Goal: Information Seeking & Learning: Learn about a topic

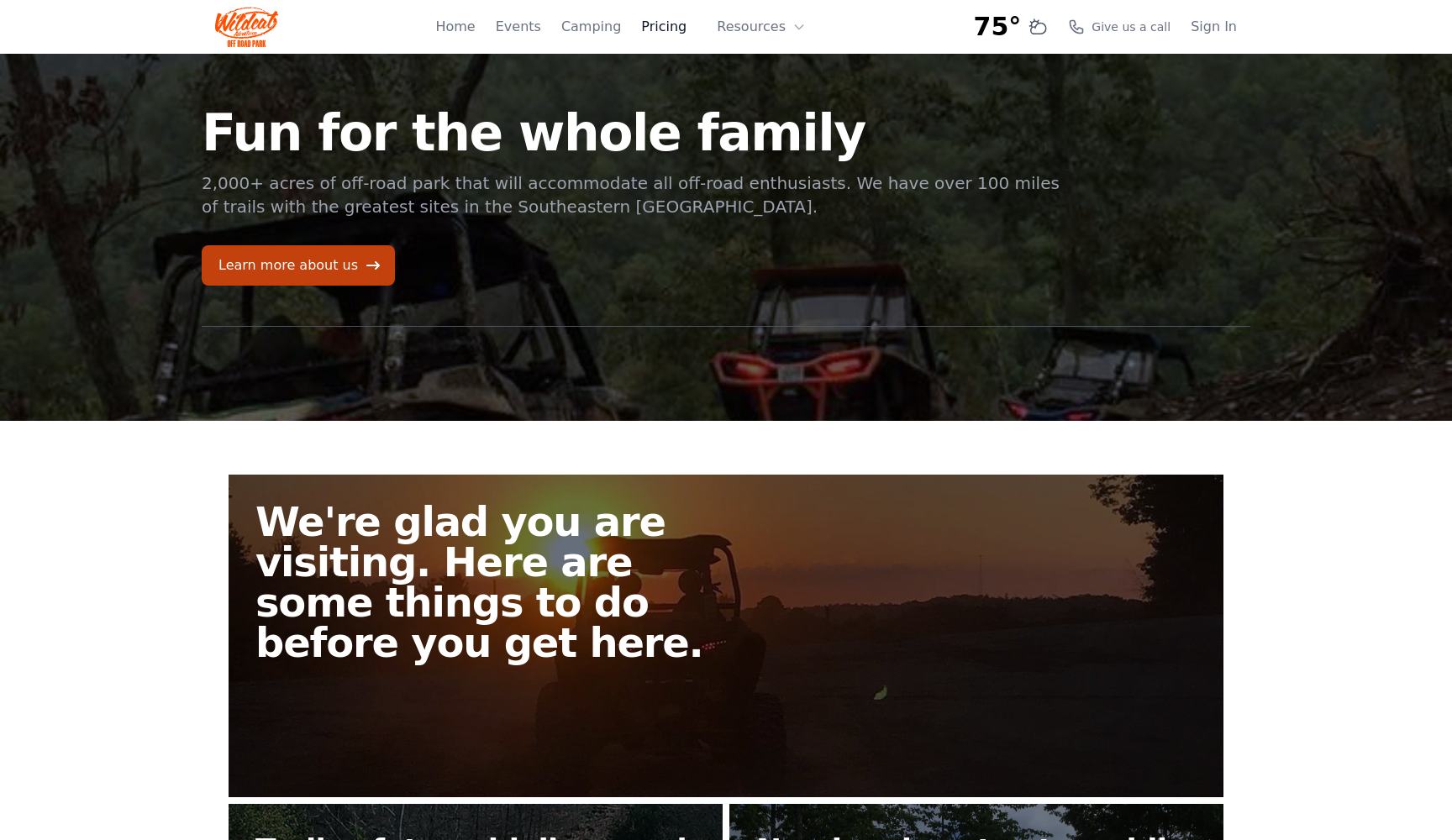
click at [666, 28] on link "Pricing" at bounding box center [663, 27] width 46 height 20
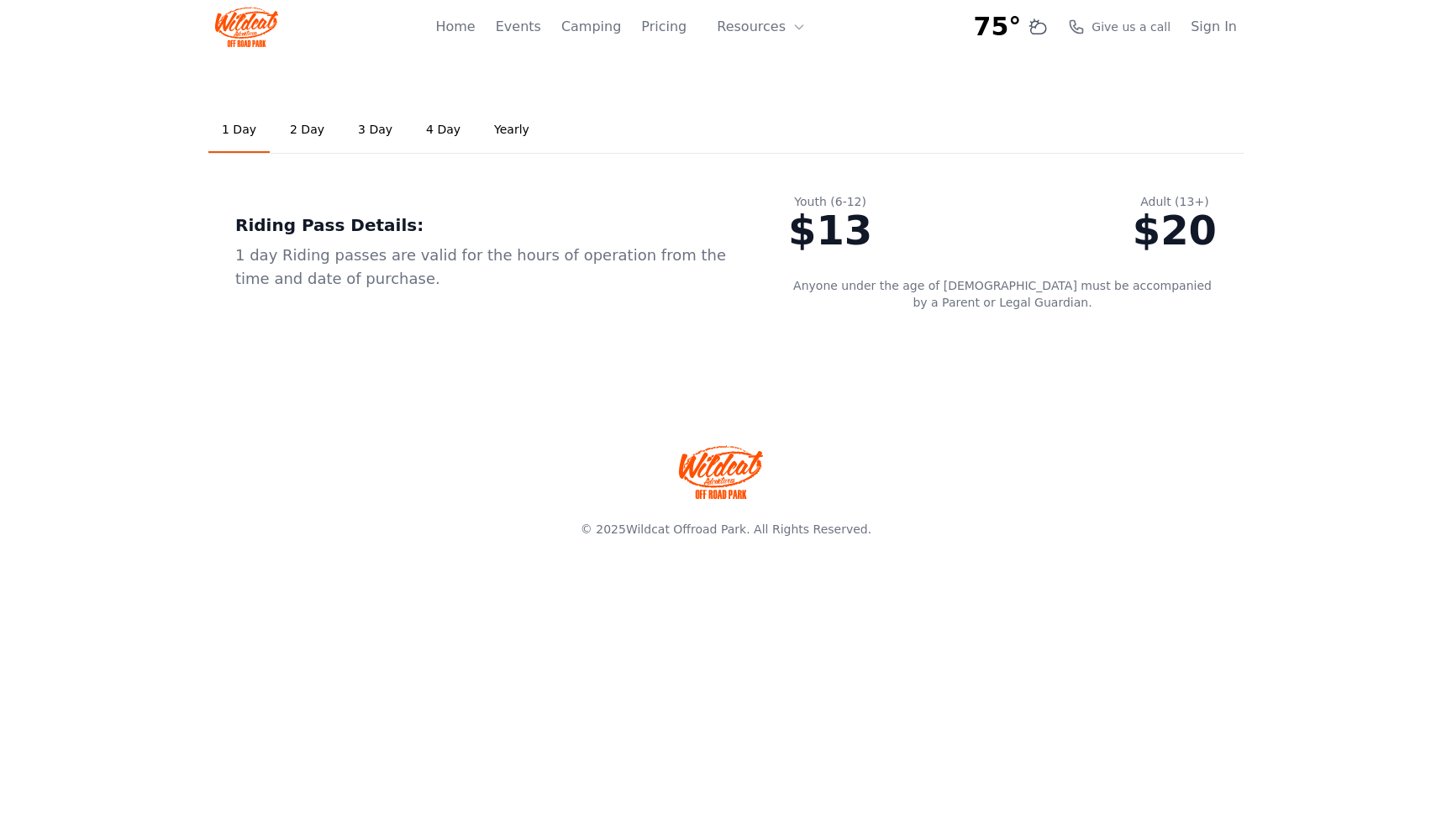
click at [366, 131] on link "3 Day" at bounding box center [375, 130] width 61 height 46
click at [494, 129] on link "Yearly" at bounding box center [512, 130] width 62 height 46
click at [441, 132] on link "4 Day" at bounding box center [444, 130] width 61 height 46
click at [591, 30] on link "Camping" at bounding box center [591, 27] width 60 height 20
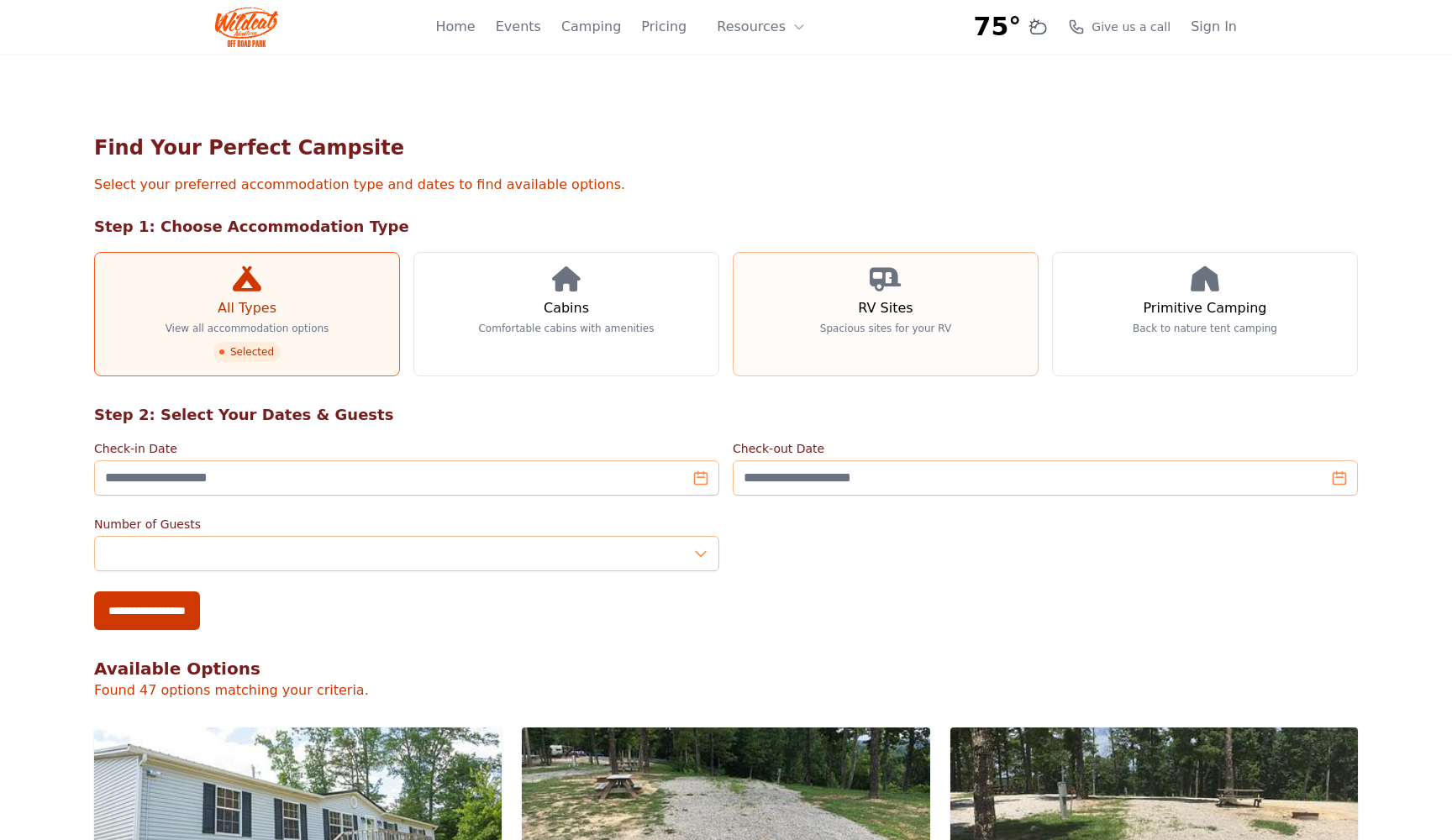
click at [873, 300] on h3 "RV Sites" at bounding box center [885, 309] width 55 height 20
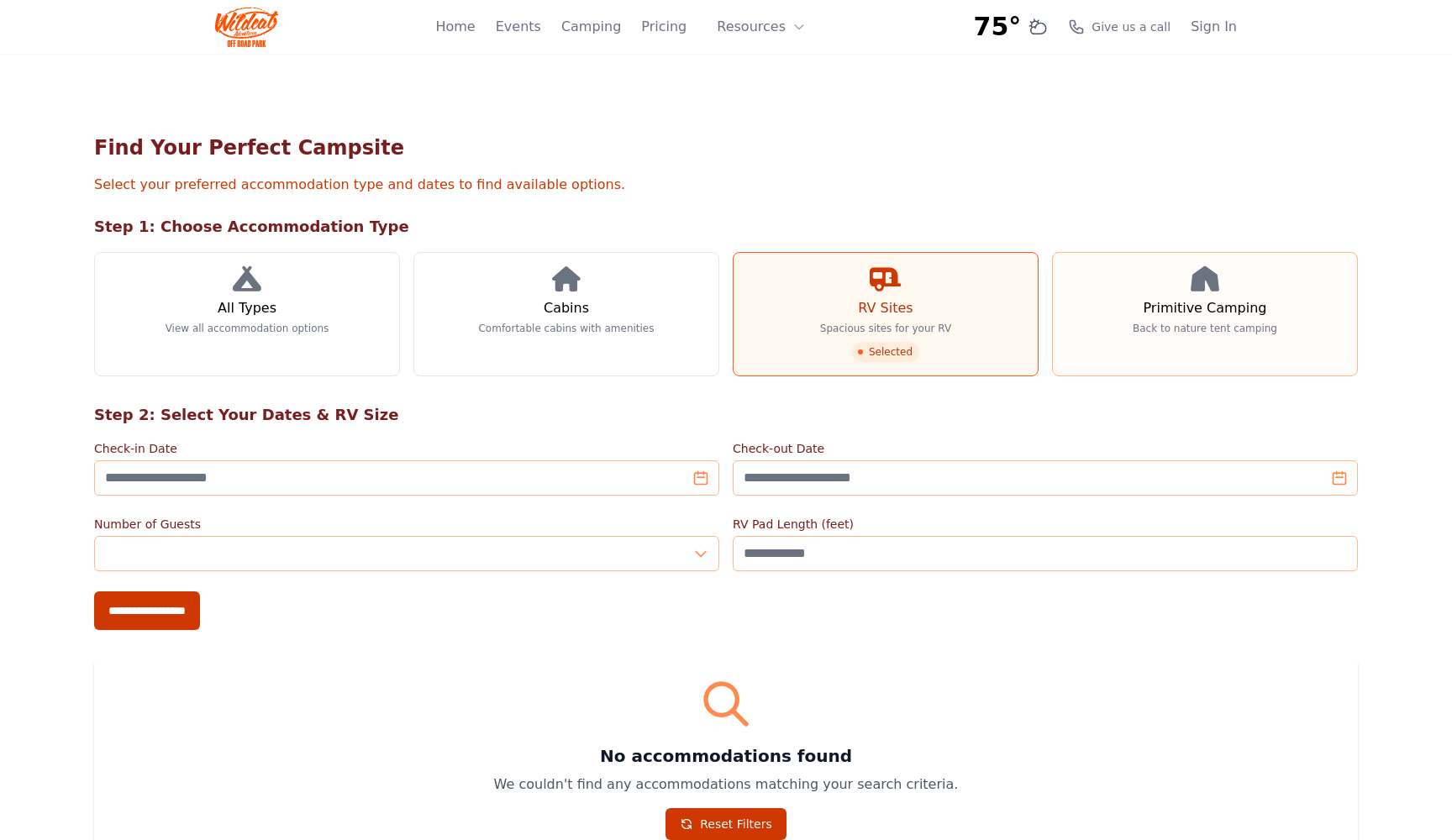
click at [1195, 291] on icon at bounding box center [1205, 278] width 29 height 25
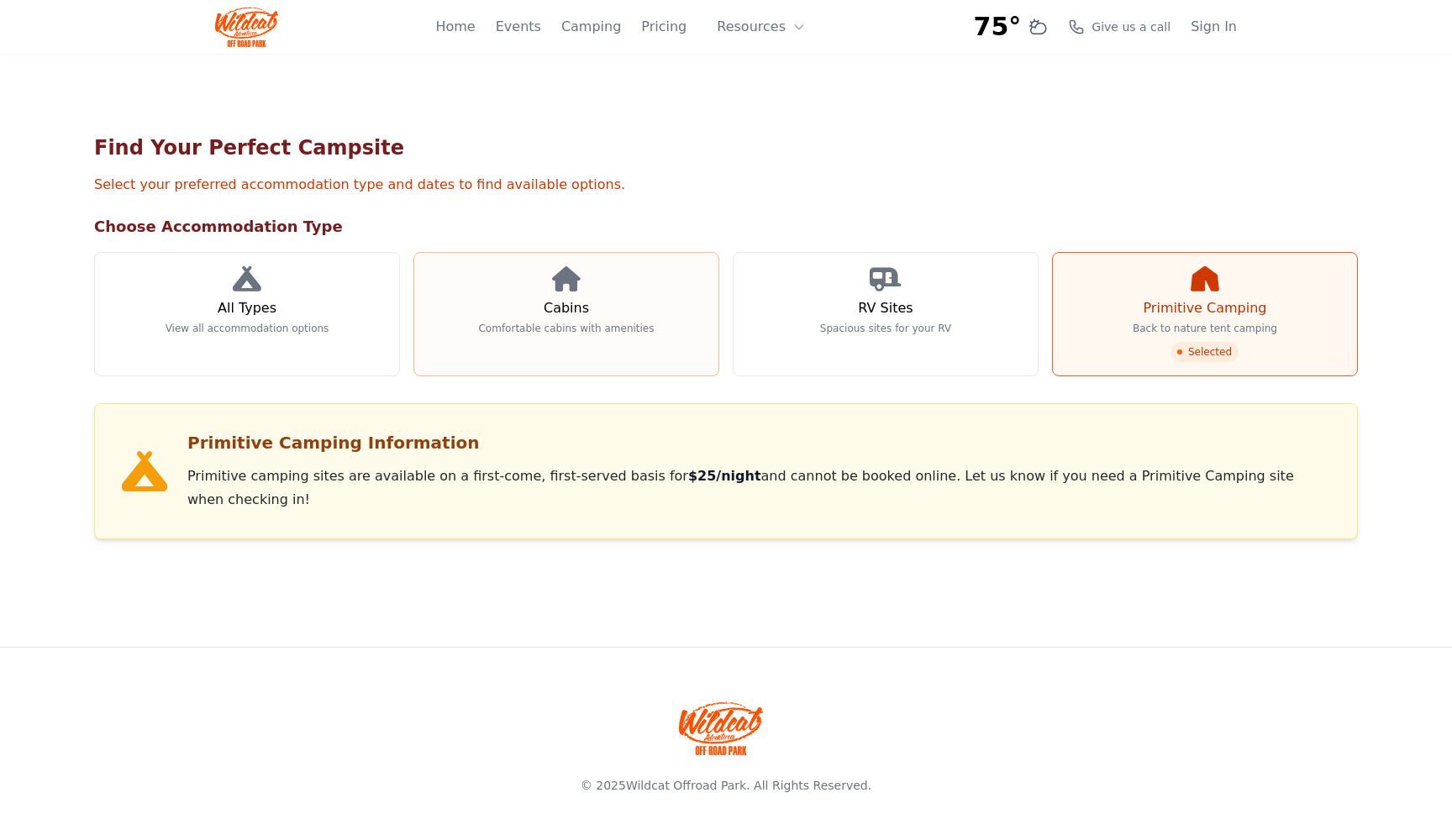
click at [568, 303] on h3 "Cabins" at bounding box center [566, 309] width 46 height 20
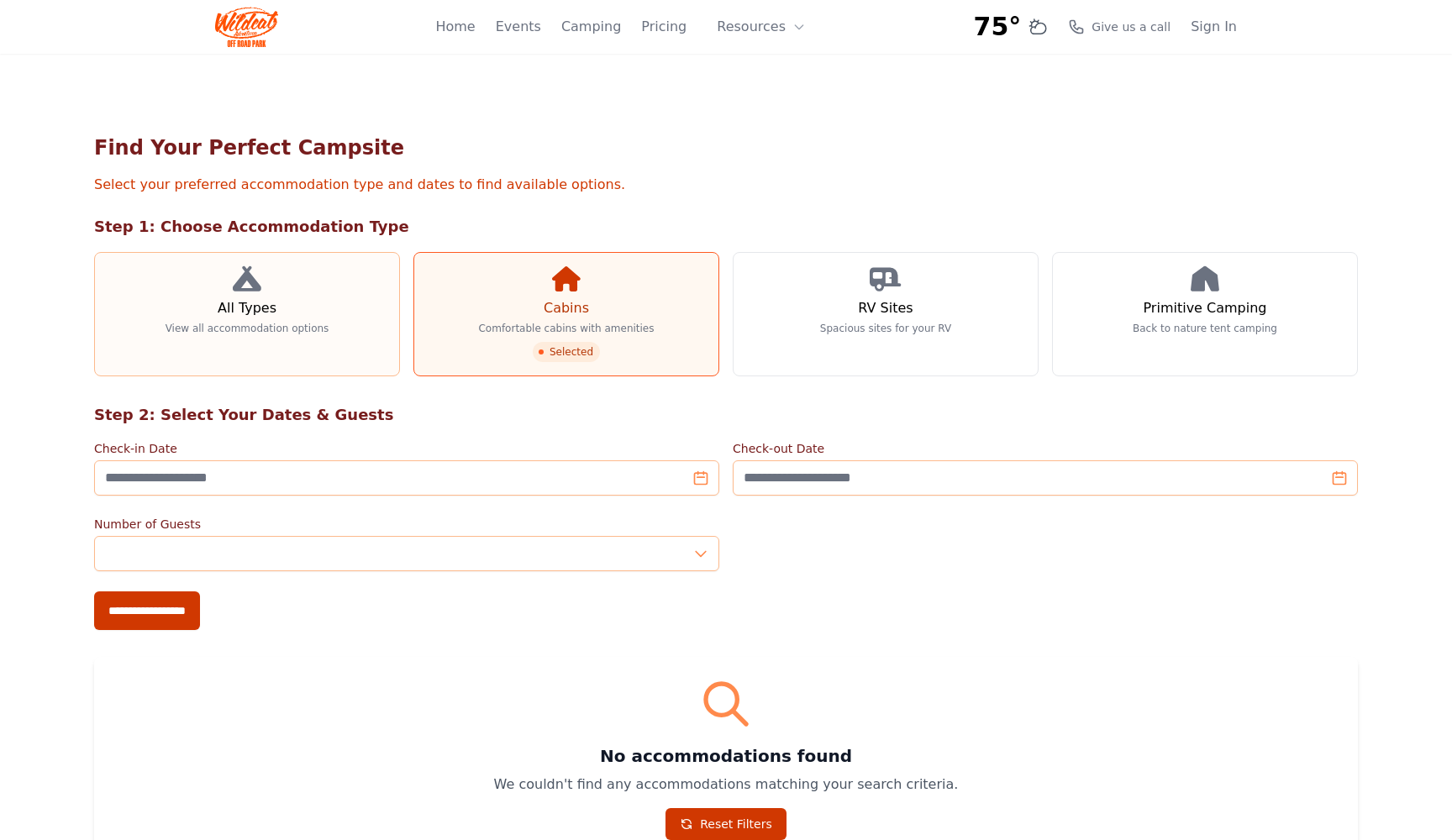
click at [265, 313] on h3 "All Types" at bounding box center [246, 309] width 59 height 20
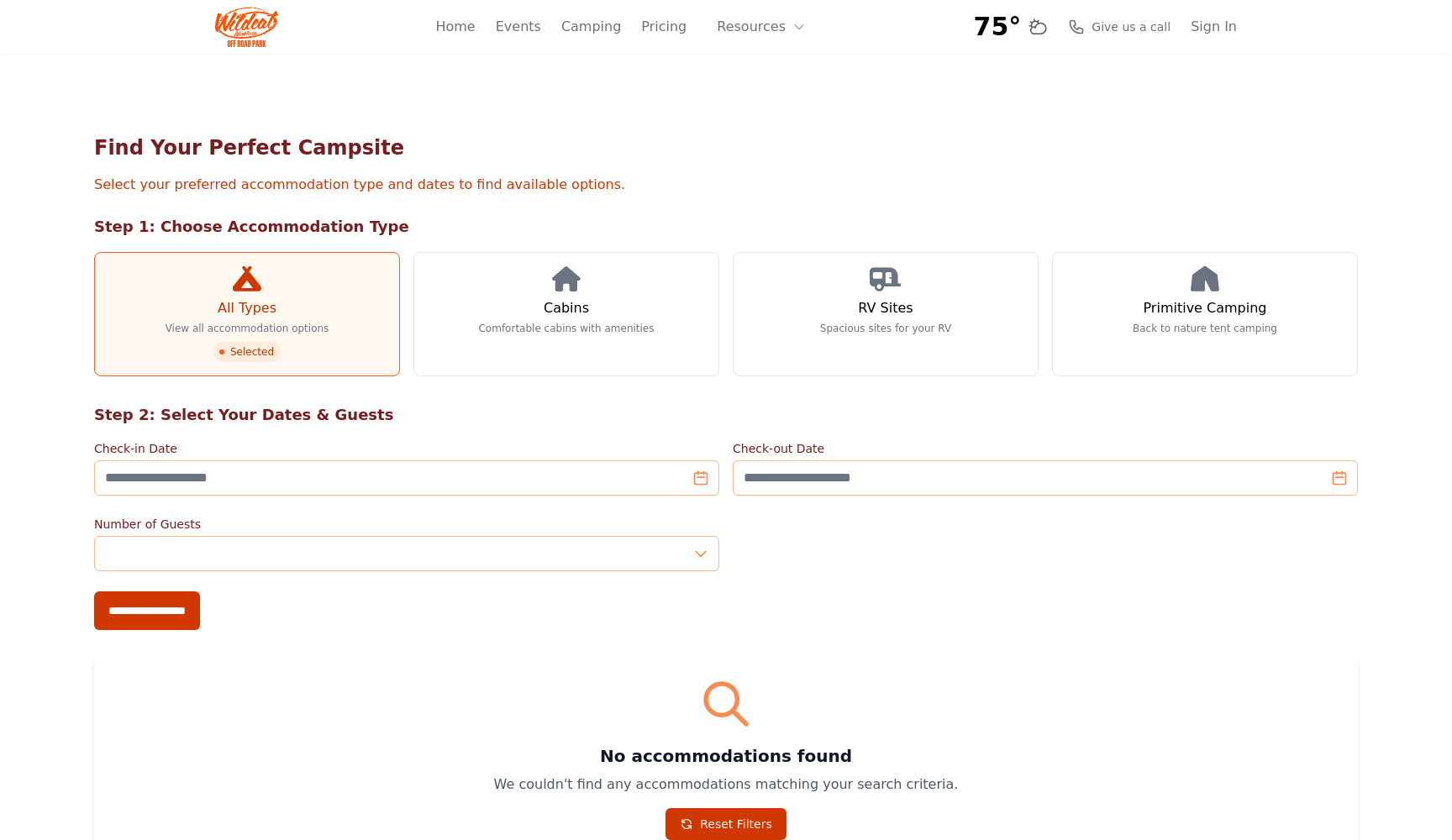
click at [243, 282] on icon at bounding box center [246, 278] width 29 height 25
click at [591, 24] on link "Camping" at bounding box center [591, 27] width 60 height 20
click at [666, 30] on link "Pricing" at bounding box center [663, 27] width 46 height 20
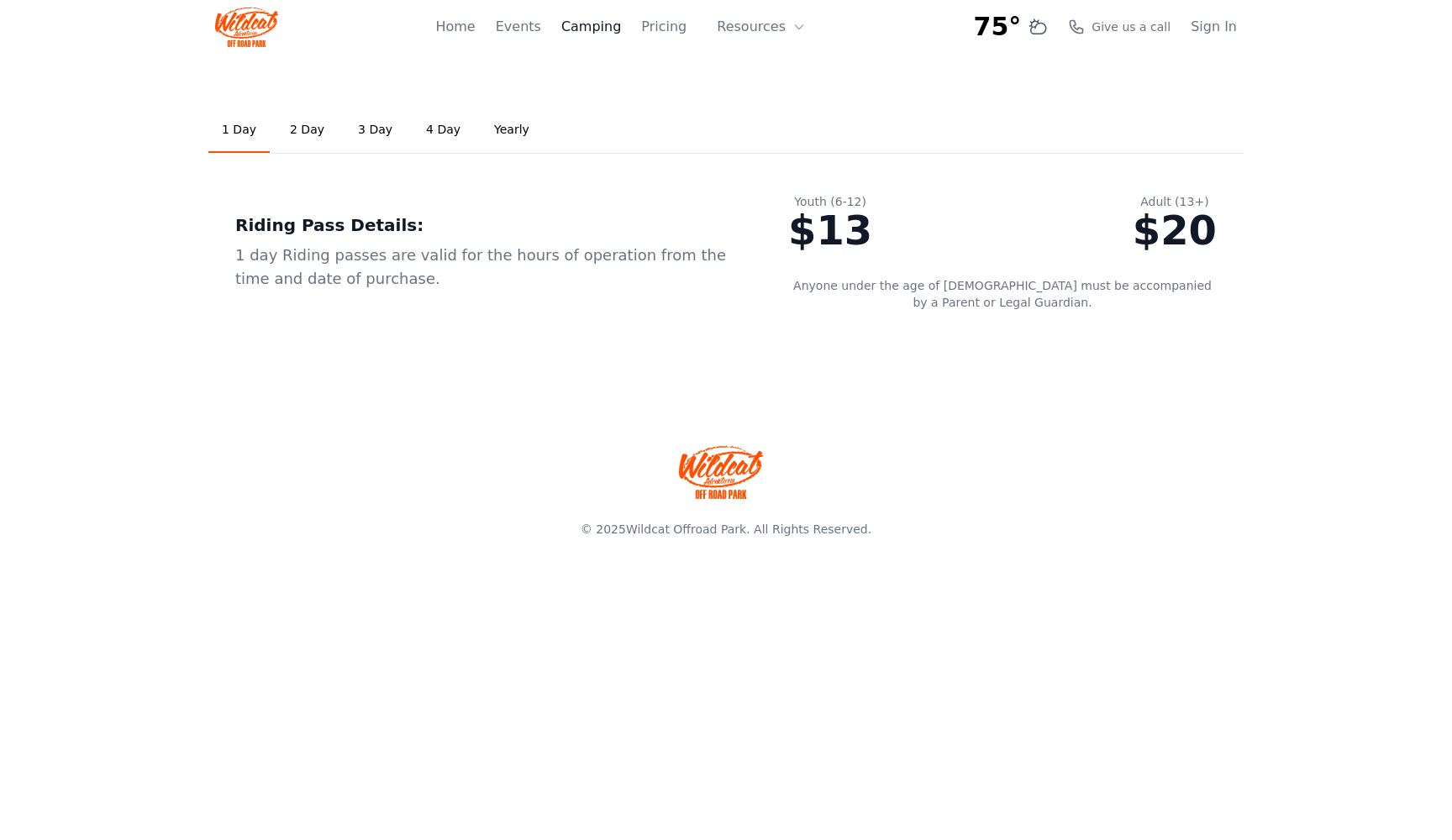
click at [593, 24] on link "Camping" at bounding box center [591, 27] width 60 height 20
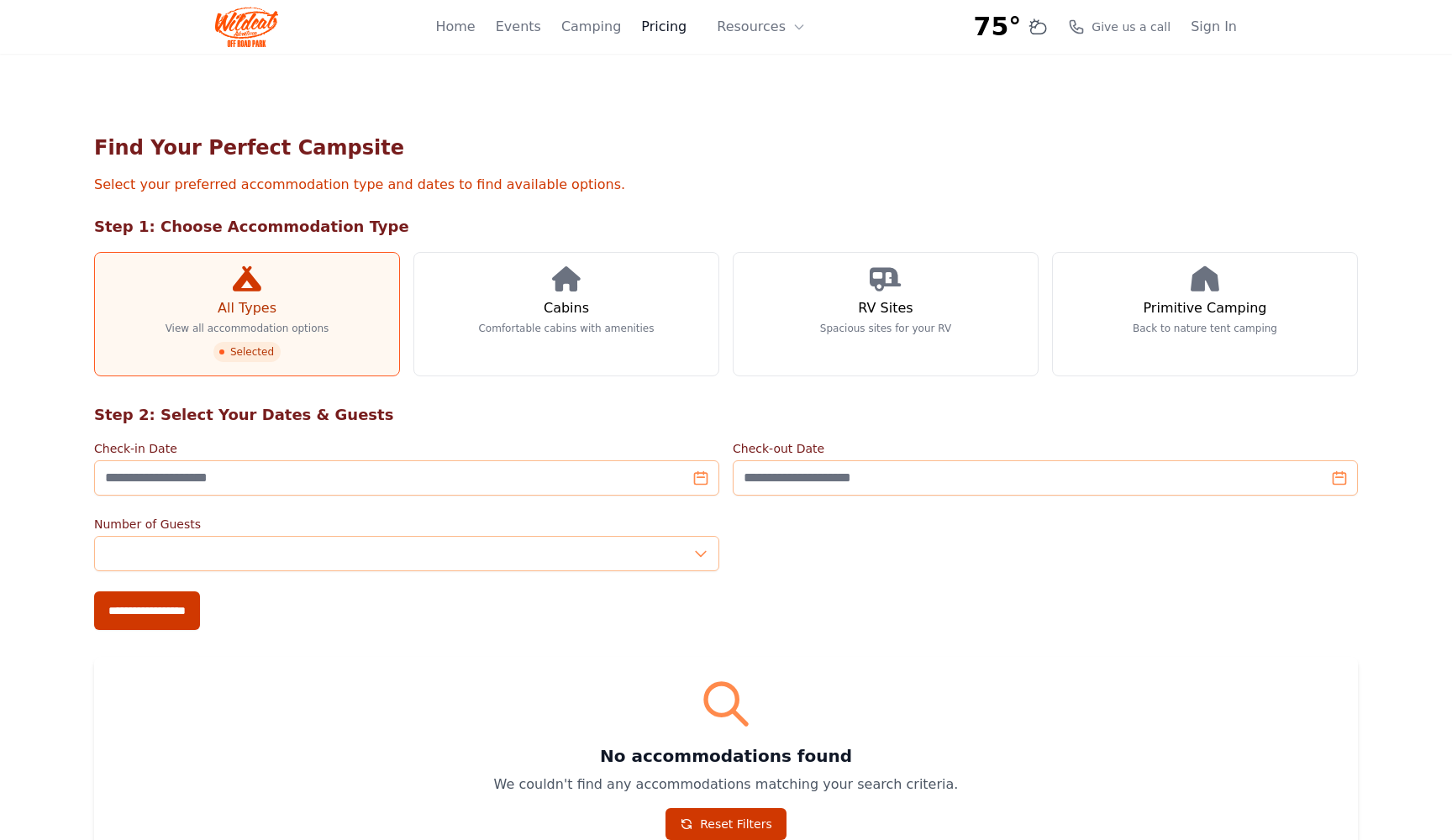
click at [667, 30] on link "Pricing" at bounding box center [663, 27] width 46 height 20
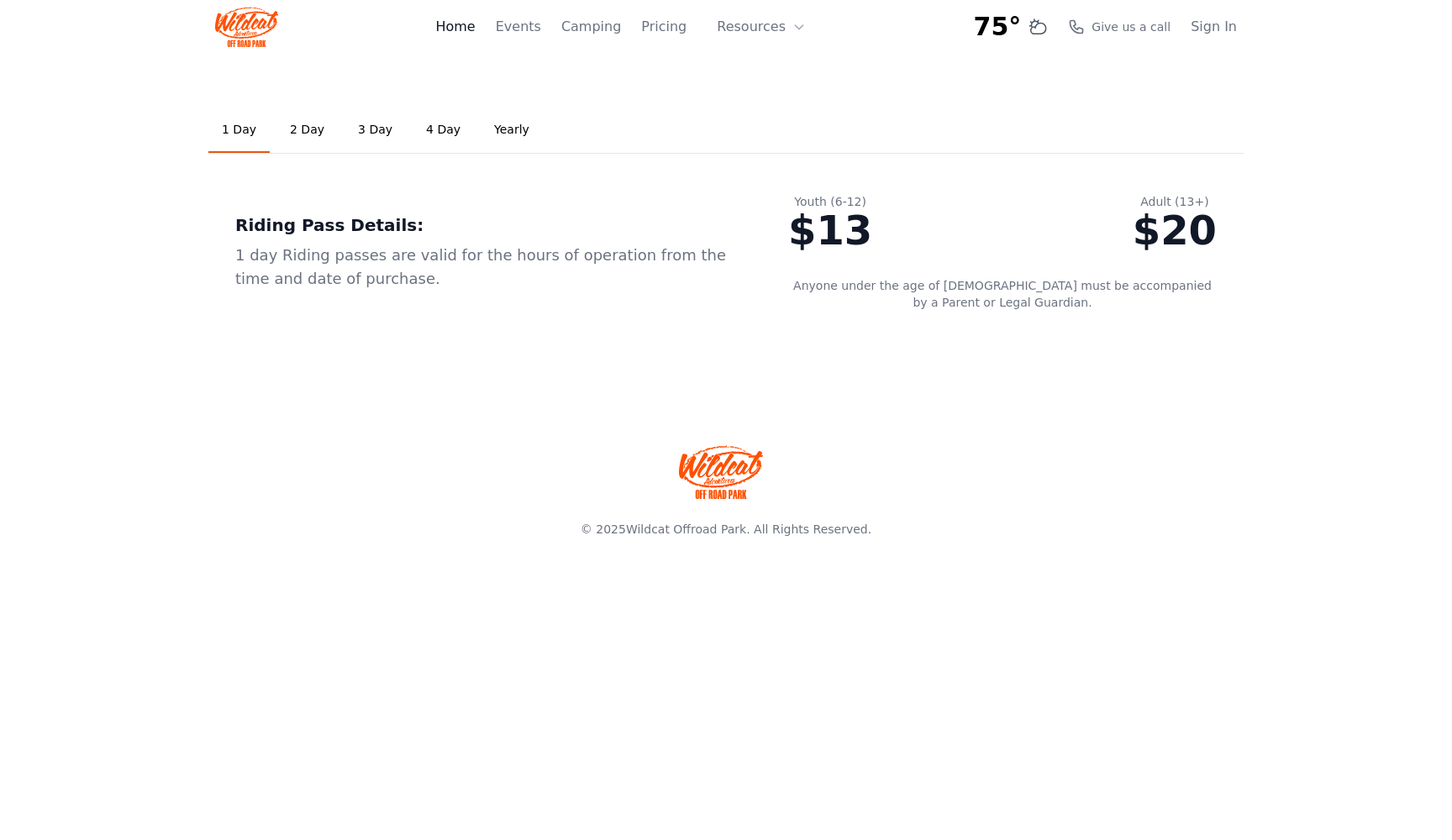
click at [474, 22] on link "Home" at bounding box center [455, 27] width 39 height 20
